Goal: Task Accomplishment & Management: Manage account settings

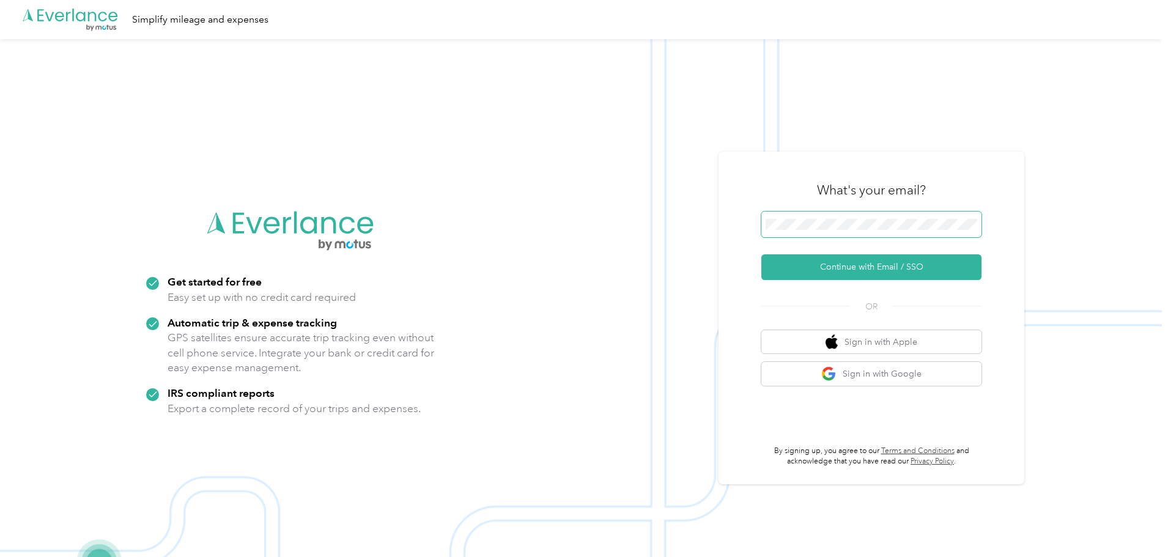
click at [974, 228] on keeper-lock "Open Keeper Popup" at bounding box center [967, 224] width 15 height 15
click at [847, 260] on button "Continue with Email / SSO" at bounding box center [871, 267] width 220 height 26
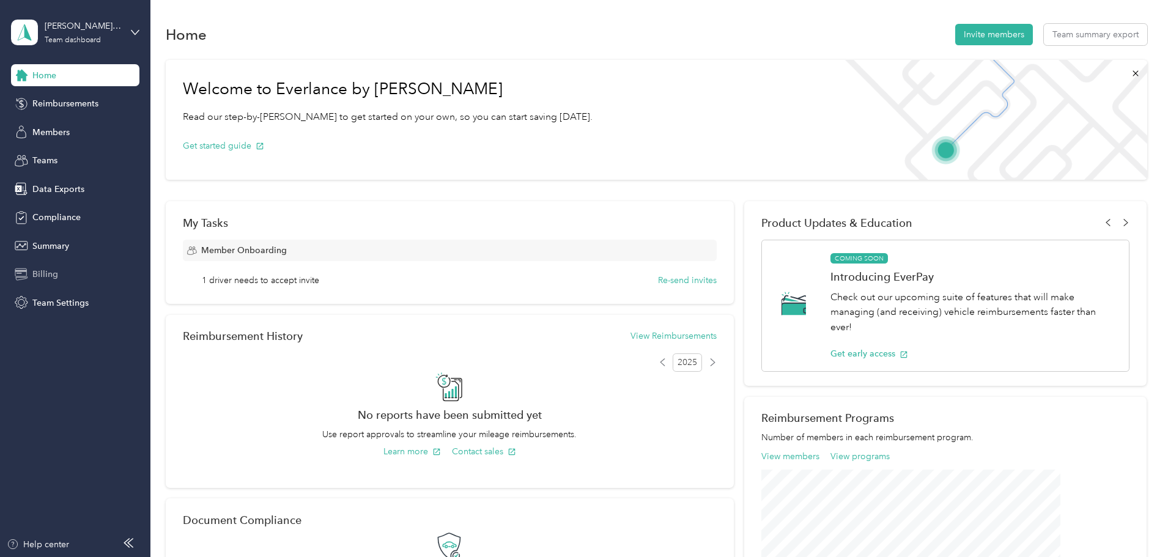
click at [28, 274] on icon at bounding box center [21, 274] width 13 height 13
